Goal: Task Accomplishment & Management: Manage account settings

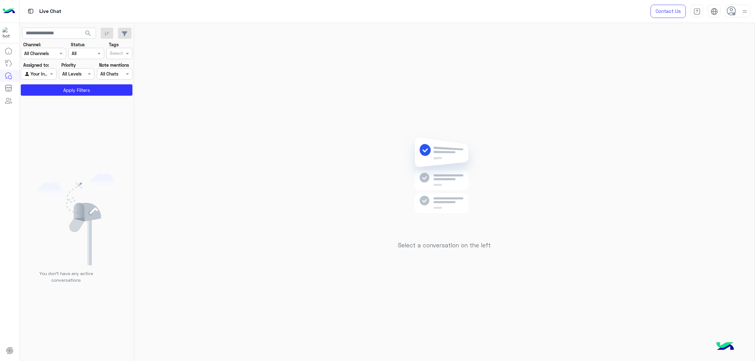
click at [742, 9] on img at bounding box center [745, 12] width 8 height 8
click at [723, 51] on label "Online" at bounding box center [711, 47] width 69 height 11
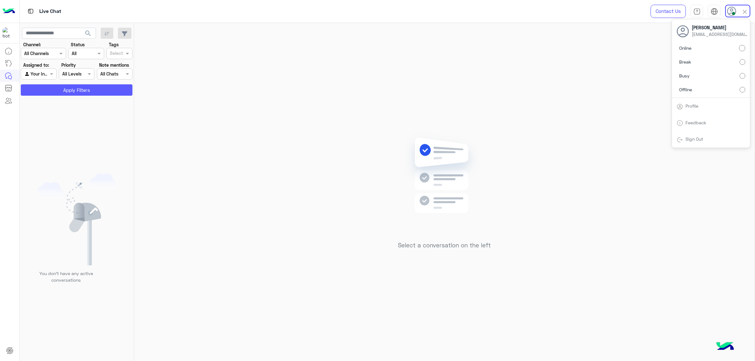
click at [85, 91] on button "Apply Filters" at bounding box center [77, 89] width 112 height 11
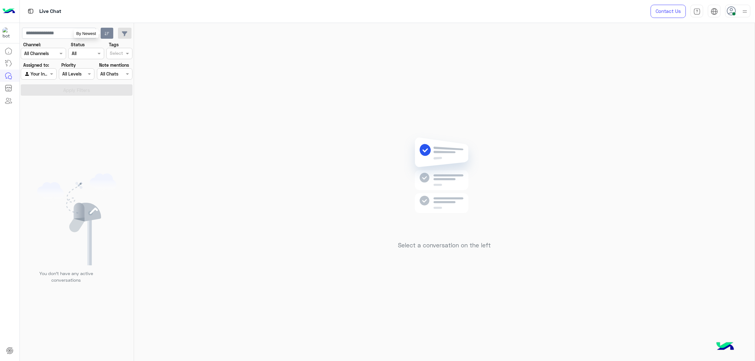
click at [103, 35] on button "button" at bounding box center [107, 33] width 13 height 11
click at [109, 31] on button "button" at bounding box center [107, 33] width 13 height 11
click at [748, 14] on img at bounding box center [745, 12] width 8 height 8
click at [719, 71] on label "Busy" at bounding box center [711, 75] width 69 height 11
